Goal: Find specific page/section: Find specific page/section

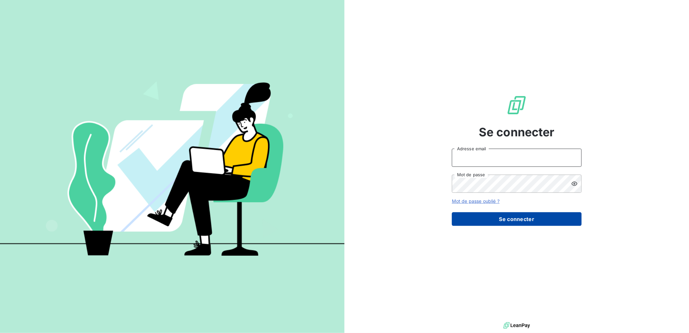
type input "[PERSON_NAME][EMAIL_ADDRESS][DOMAIN_NAME]"
click at [521, 221] on button "Se connecter" at bounding box center [517, 219] width 130 height 14
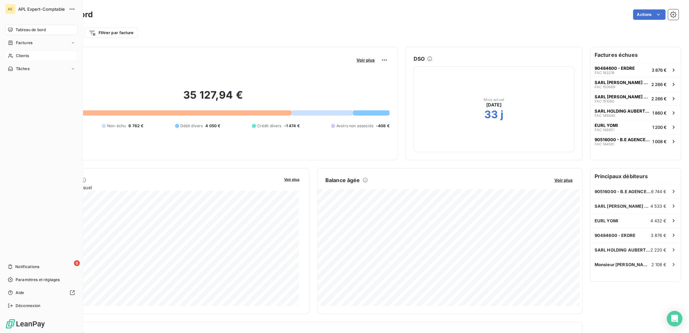
click at [21, 59] on div "Clients" at bounding box center [41, 56] width 72 height 10
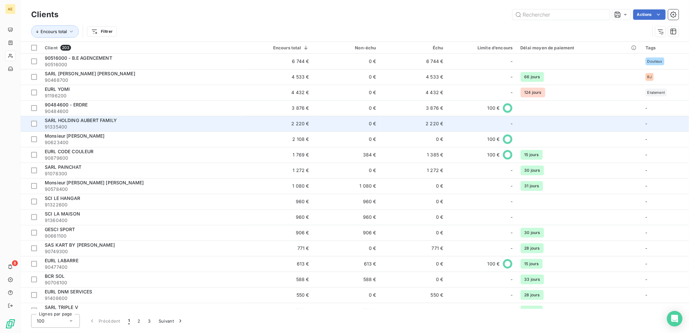
click at [94, 122] on span "SARL HOLDING AUBERT FAMILY" at bounding box center [81, 120] width 72 height 6
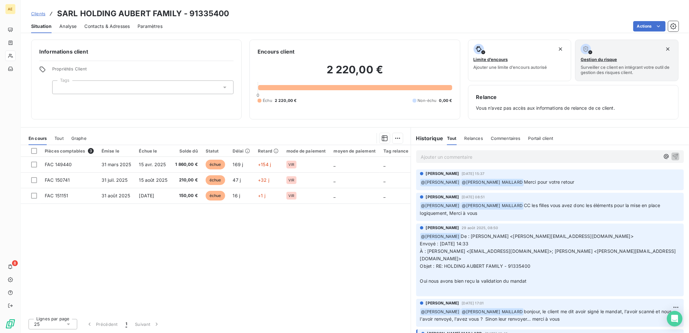
click at [482, 157] on p "Ajouter un commentaire ﻿" at bounding box center [540, 157] width 239 height 8
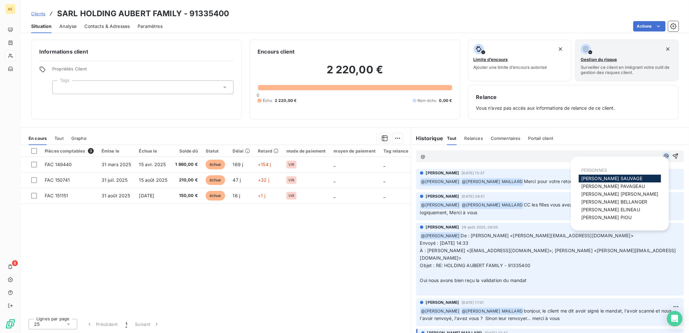
click at [662, 160] on button "button" at bounding box center [666, 156] width 8 height 8
click at [617, 191] on span "[PERSON_NAME] MAILLARD" at bounding box center [619, 194] width 77 height 6
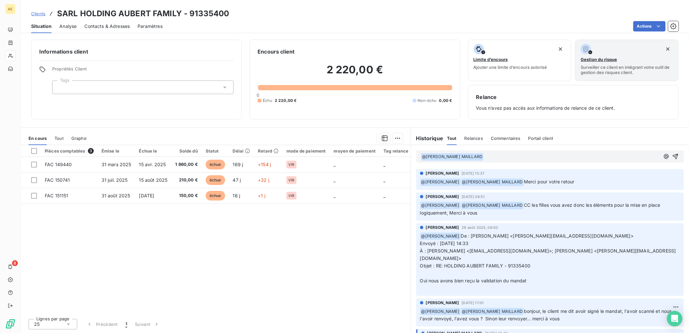
click at [514, 159] on p "﻿ @ [PERSON_NAME] MAILLARD ﻿ ﻿" at bounding box center [540, 157] width 239 height 8
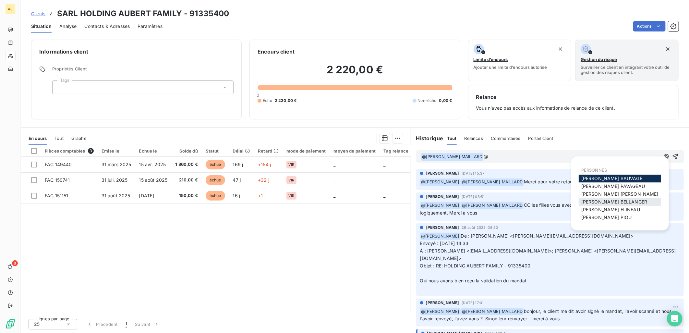
click at [602, 199] on span "[PERSON_NAME]" at bounding box center [614, 202] width 66 height 6
